Goal: Find specific page/section: Find specific page/section

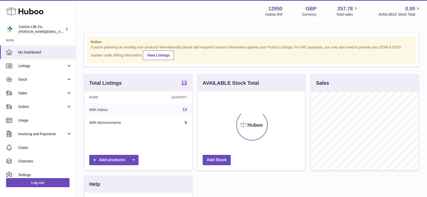
scroll to position [79, 108]
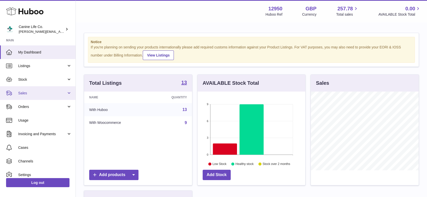
click at [30, 94] on span "Sales" at bounding box center [42, 93] width 48 height 5
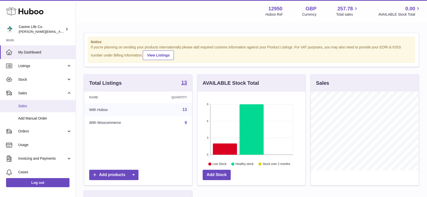
click at [29, 107] on span "Sales" at bounding box center [45, 106] width 54 height 5
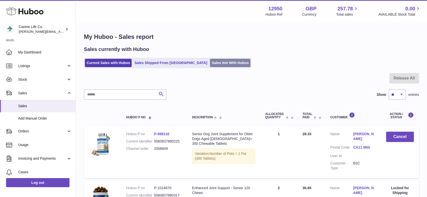
click at [210, 64] on link "Sales Not With Huboo" at bounding box center [230, 63] width 40 height 8
